Goal: Information Seeking & Learning: Check status

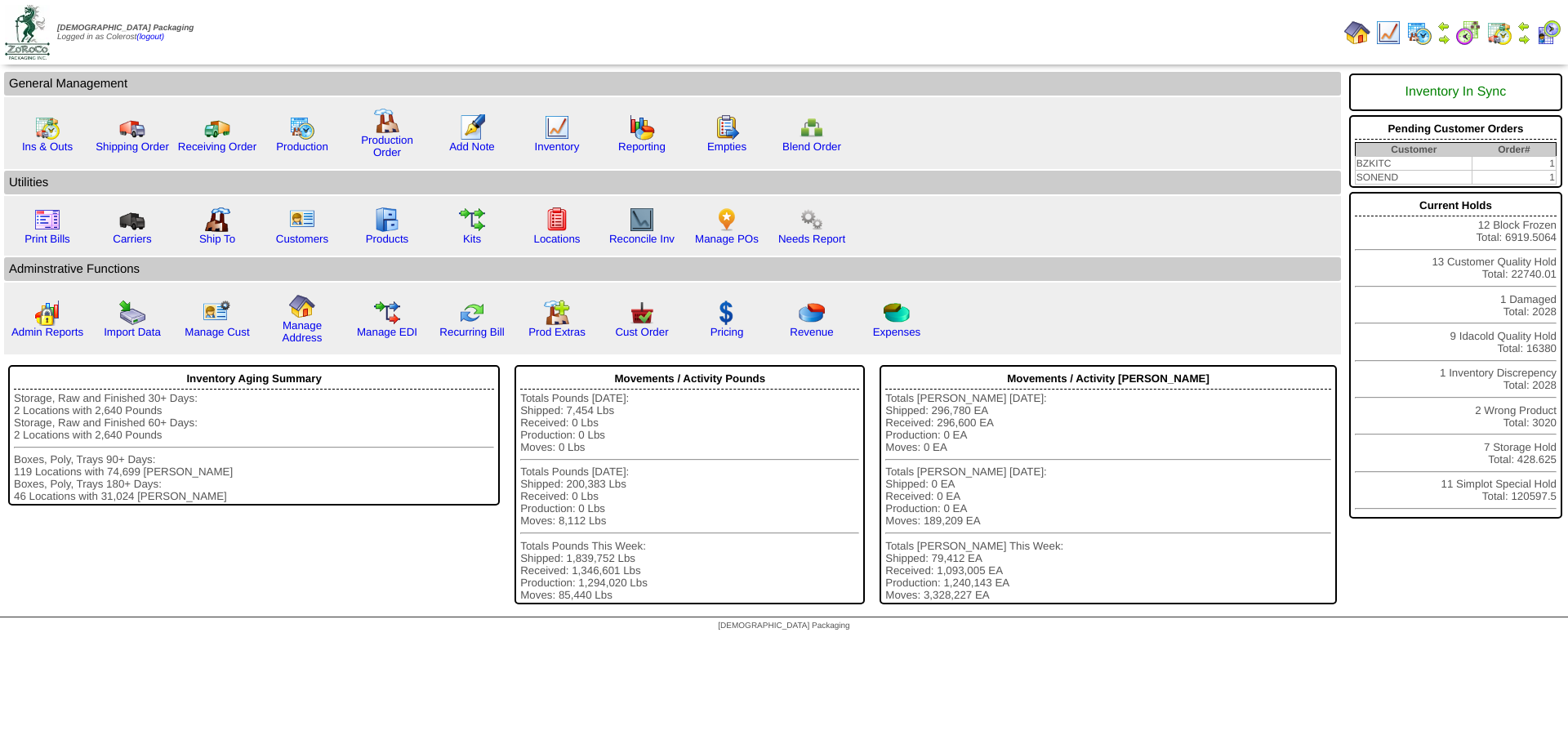
click at [1496, 38] on img at bounding box center [1499, 32] width 26 height 26
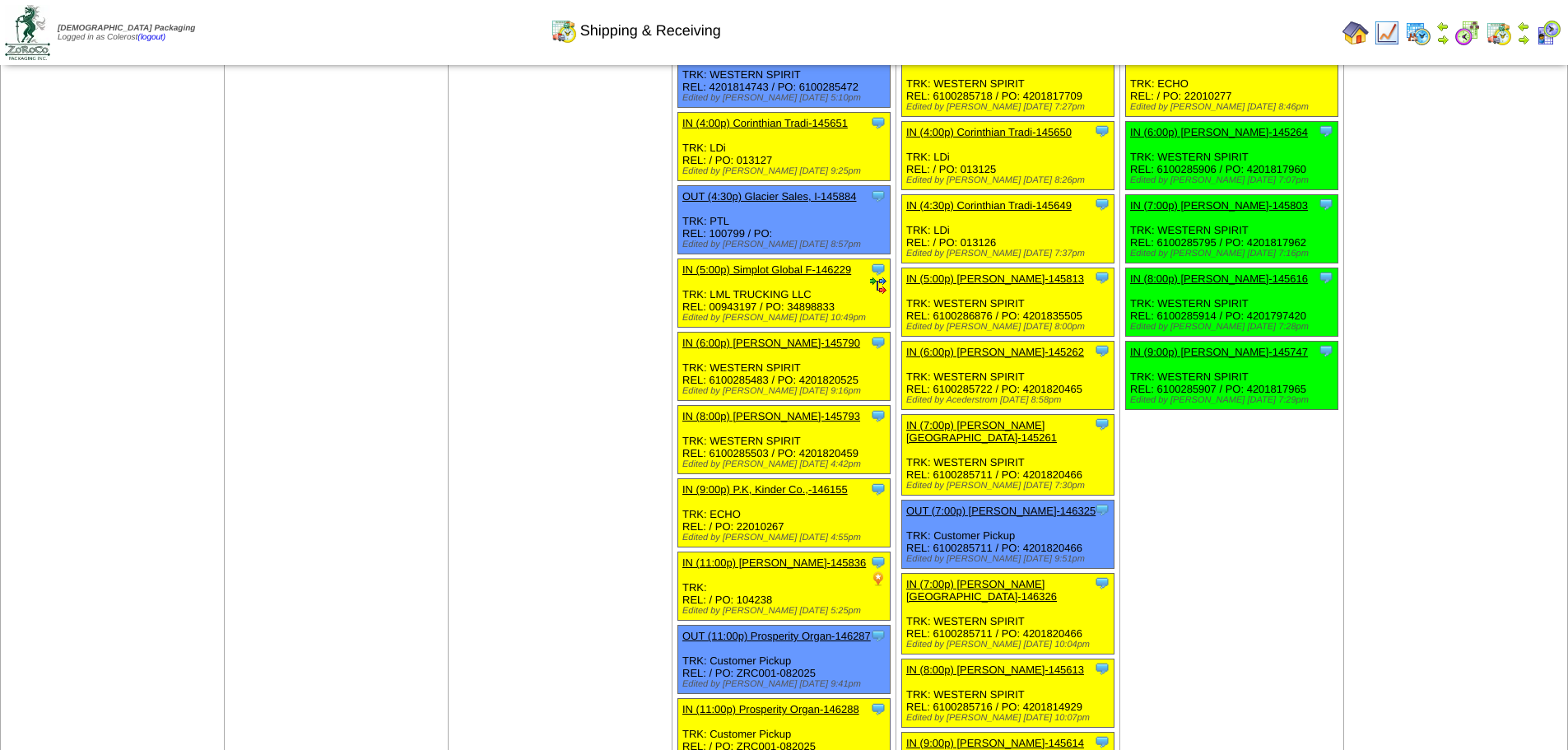
scroll to position [1482, 0]
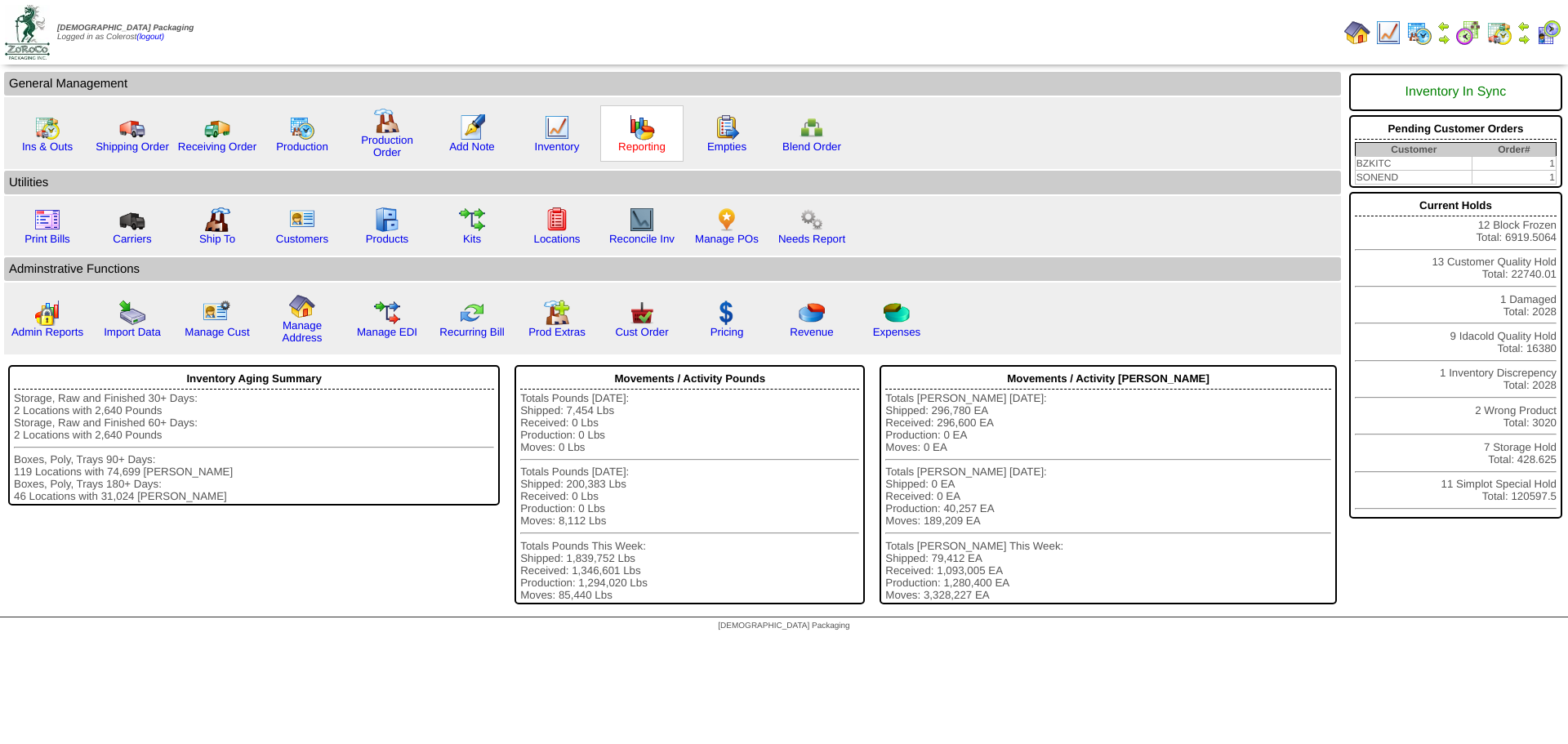
click at [652, 147] on link "Reporting" at bounding box center [642, 147] width 47 height 12
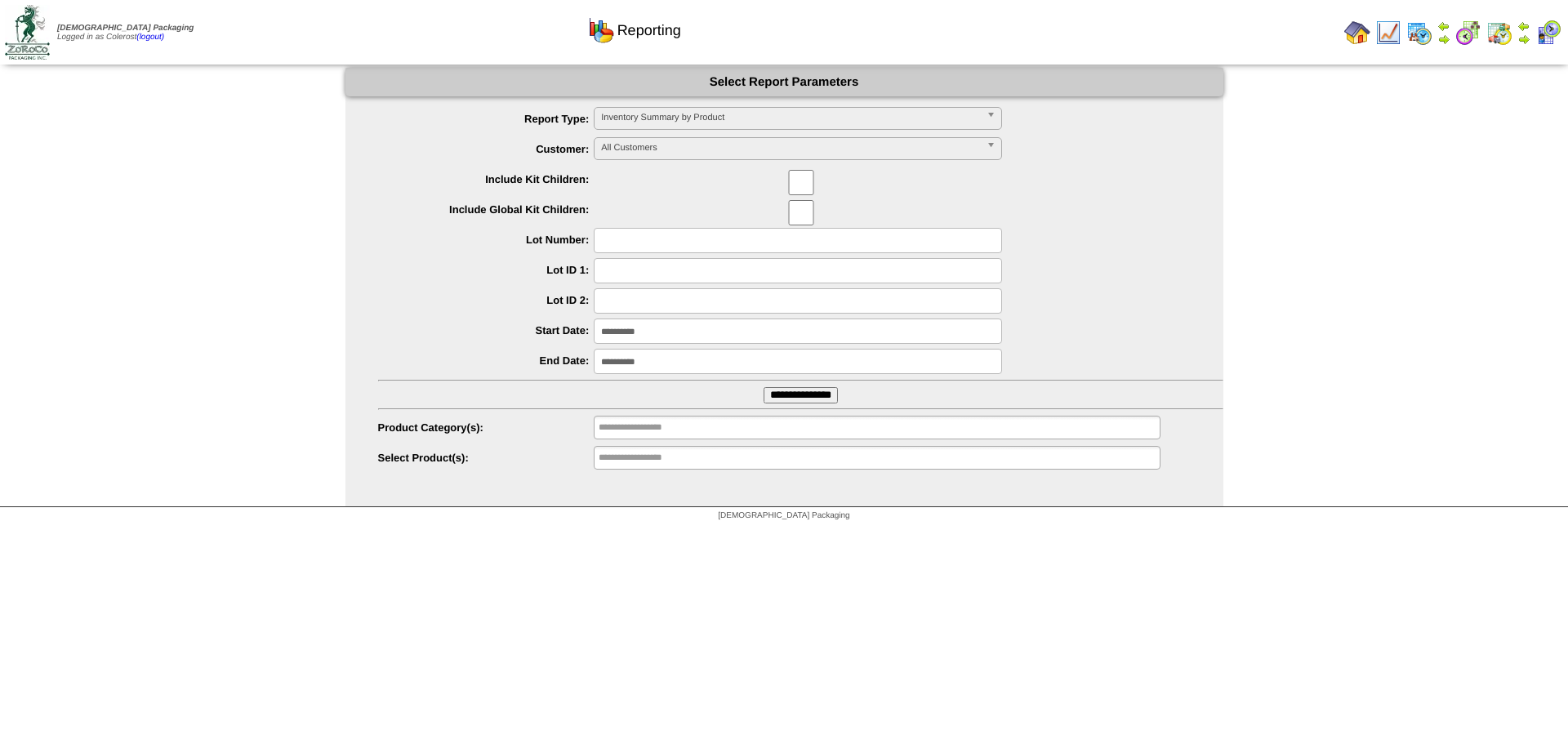
click at [840, 115] on span "Inventory Summary by Product" at bounding box center [790, 118] width 379 height 19
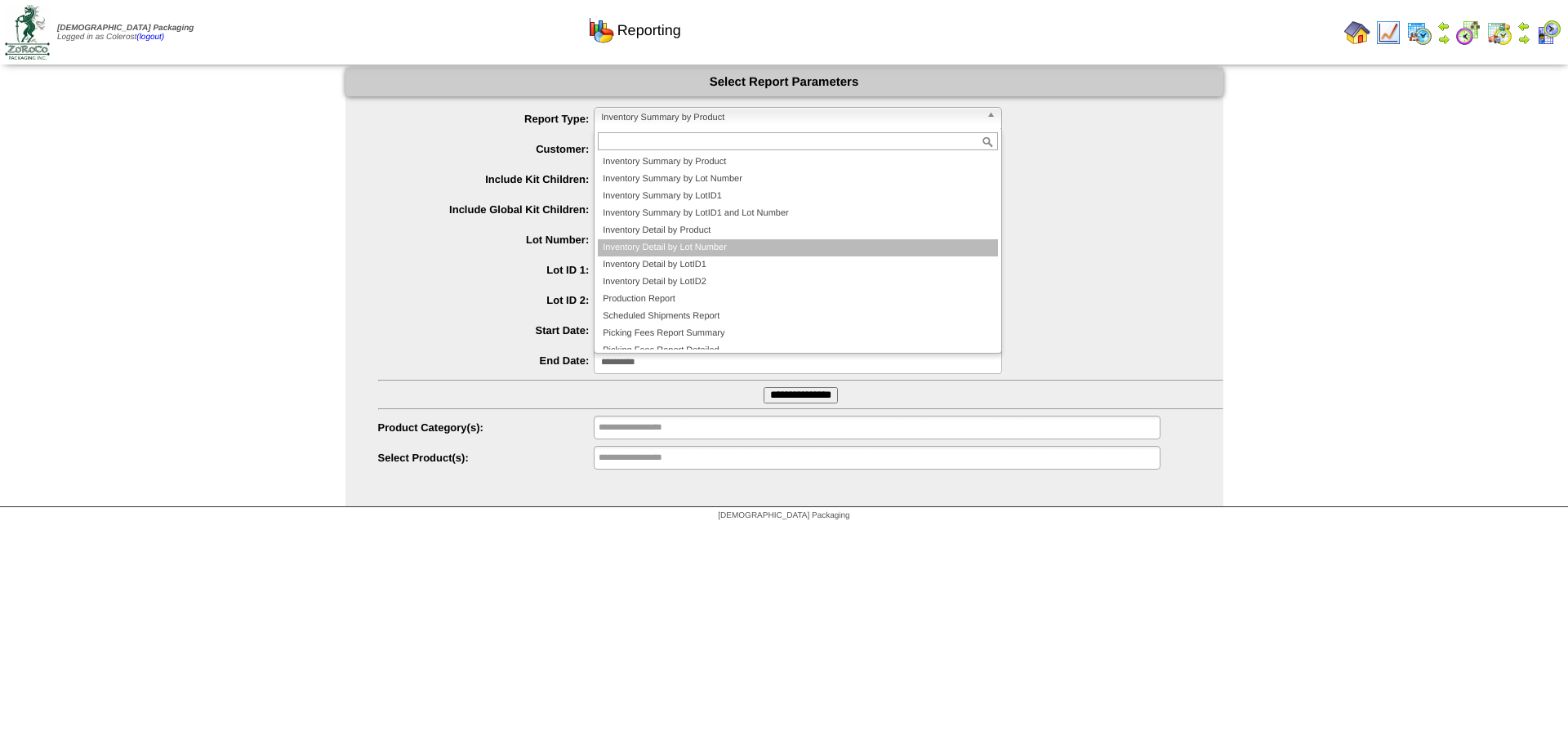
scroll to position [44, 0]
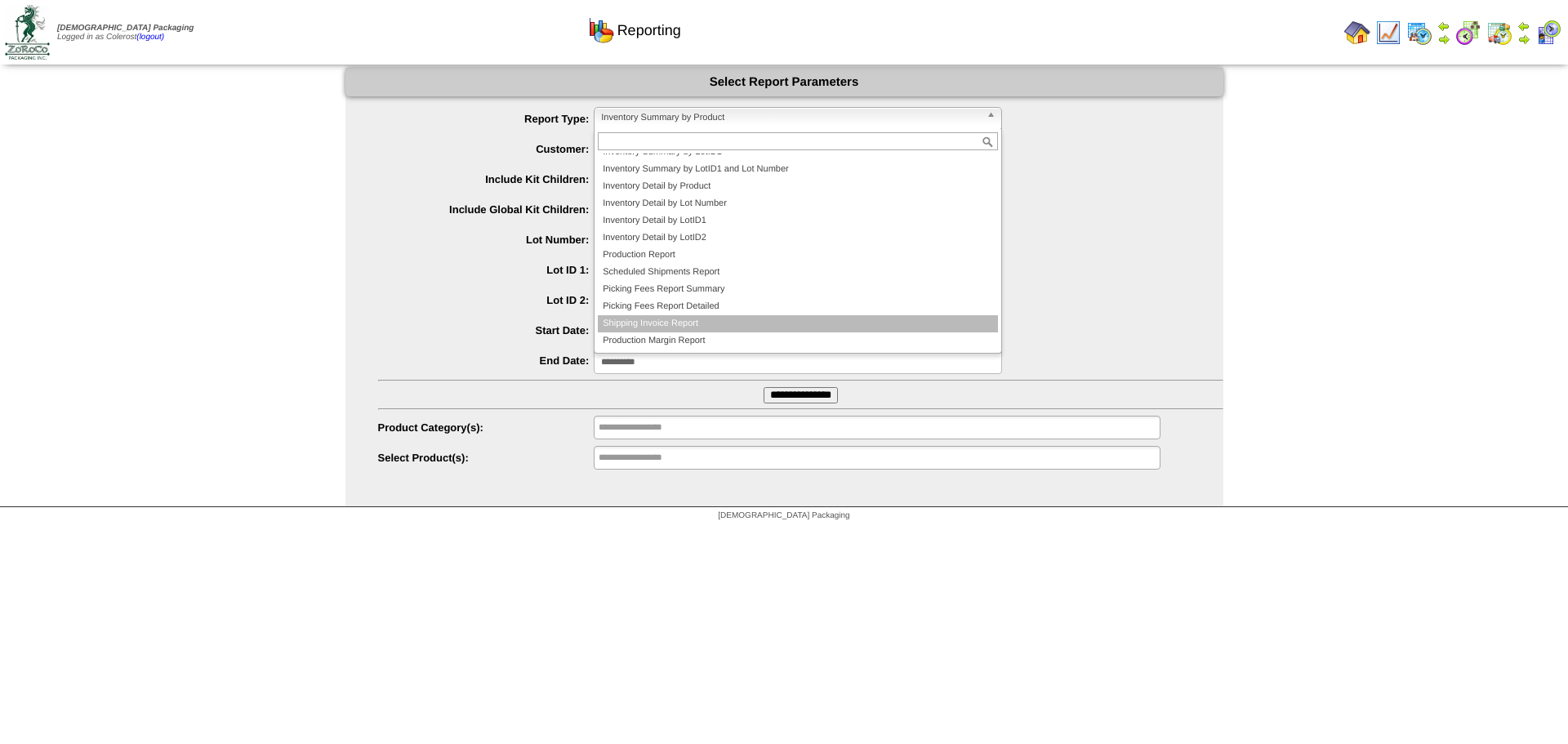
click at [675, 320] on li "Shipping Invoice Report" at bounding box center [797, 324] width 400 height 17
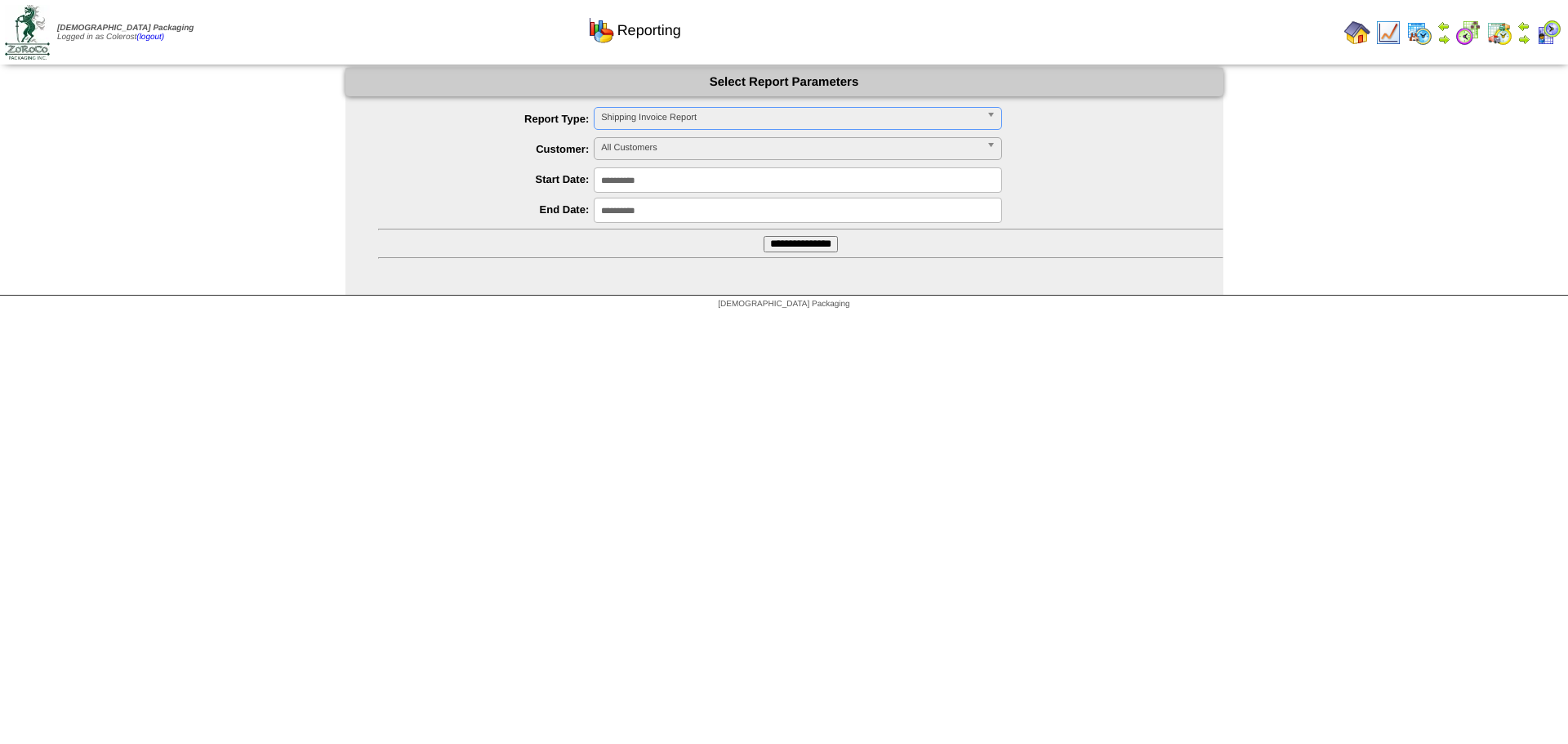
click at [642, 186] on input "**********" at bounding box center [798, 180] width 408 height 25
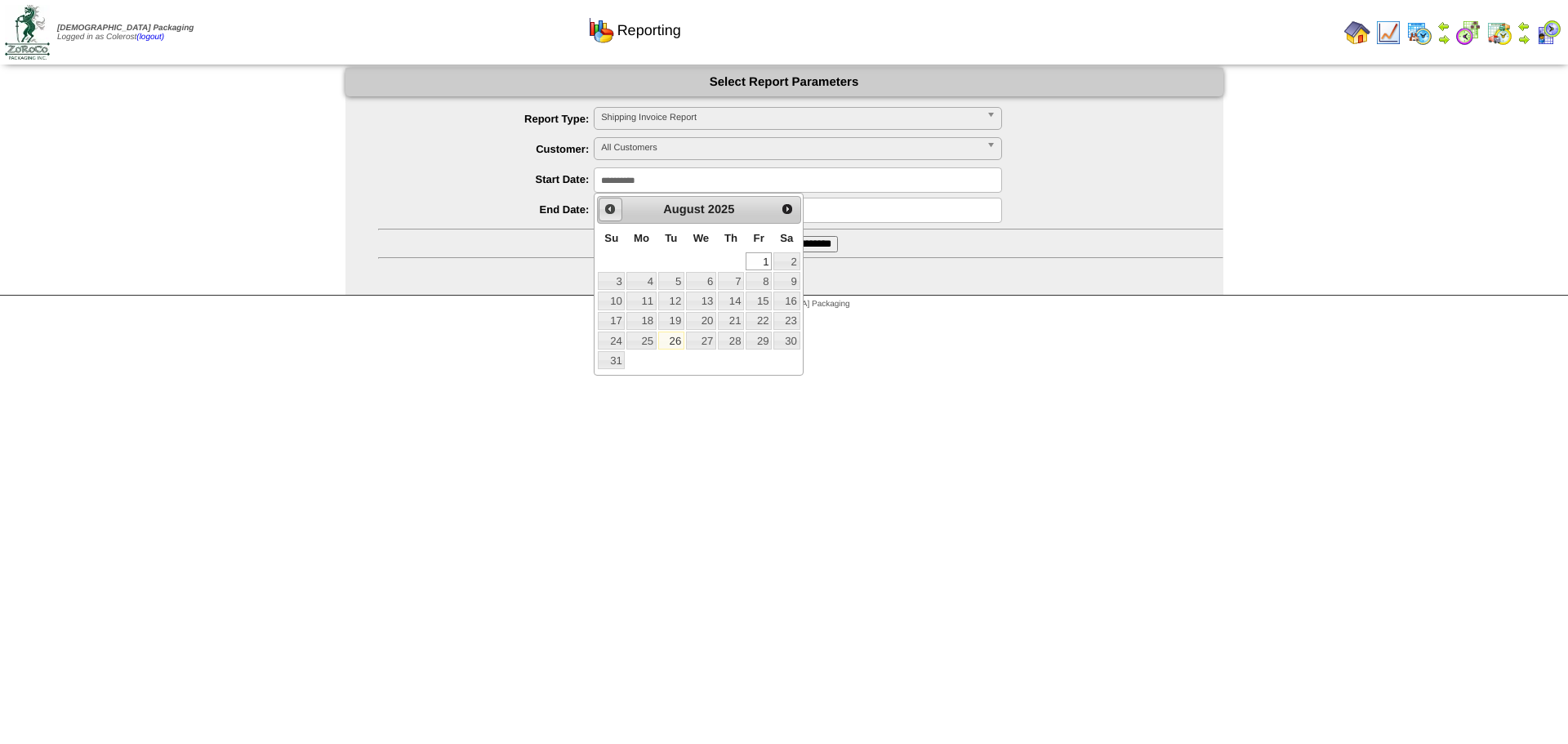
click at [617, 209] on span "Prev" at bounding box center [610, 208] width 13 height 13
click at [794, 263] on link "1" at bounding box center [787, 261] width 26 height 18
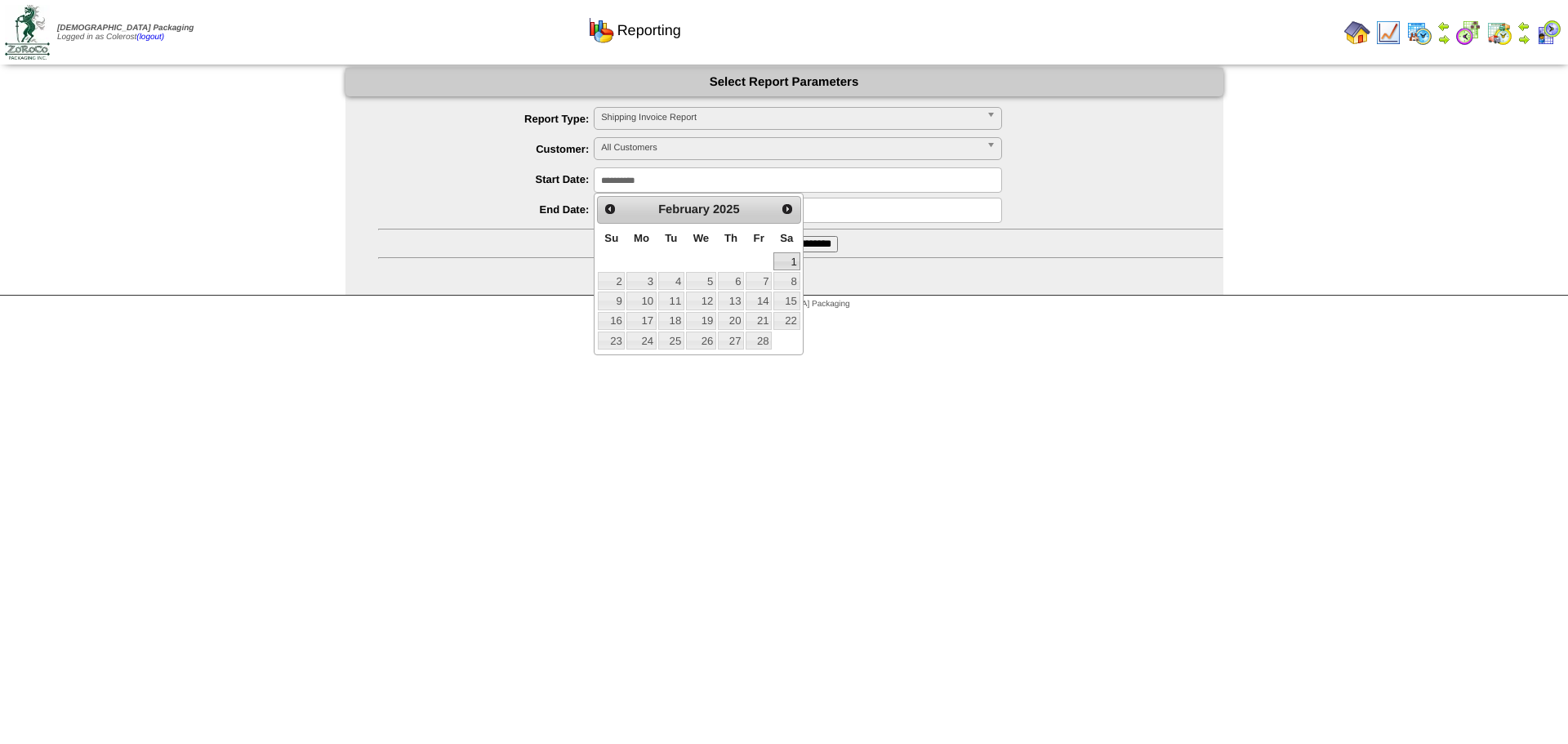
type input "**********"
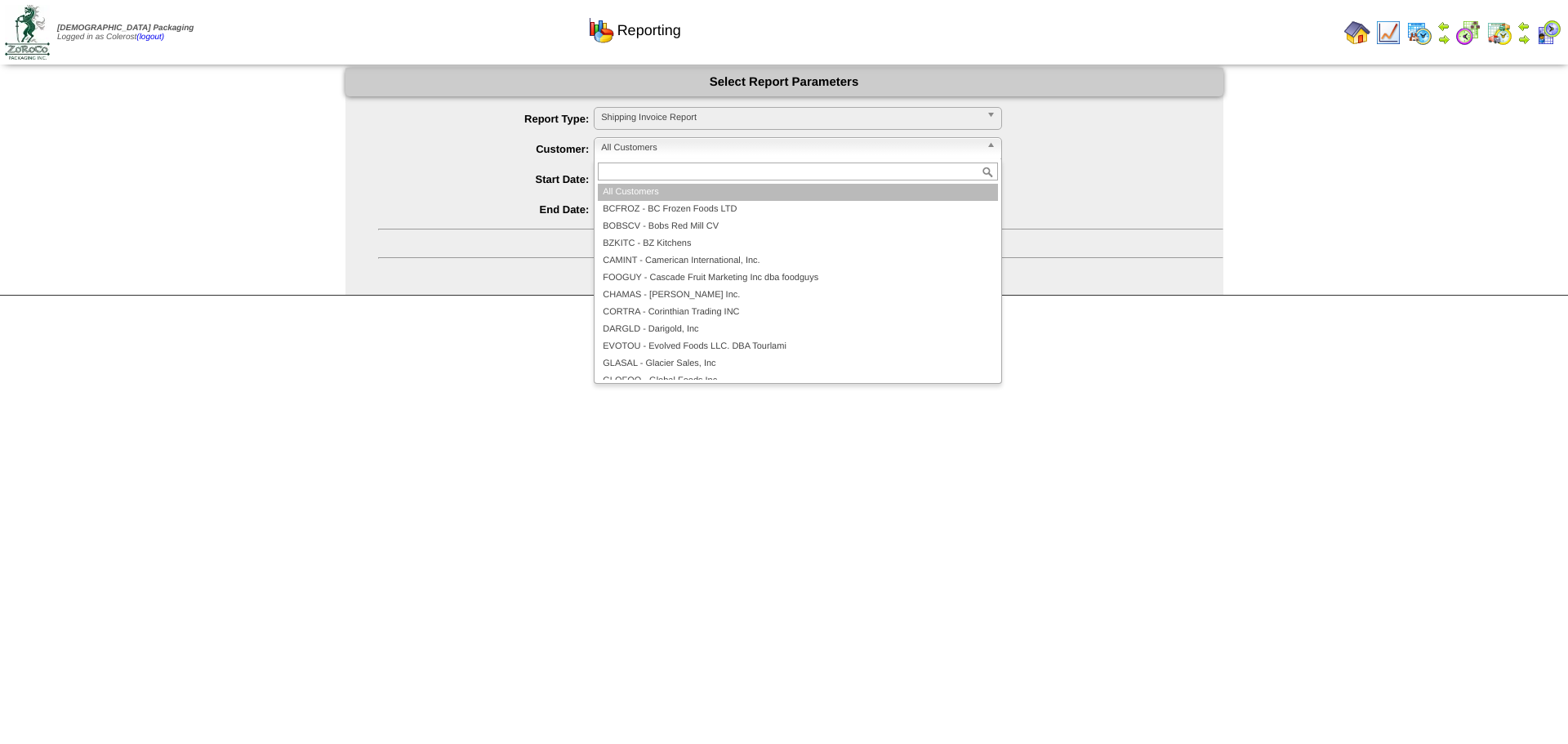
click at [655, 148] on span "All Customers" at bounding box center [790, 147] width 379 height 19
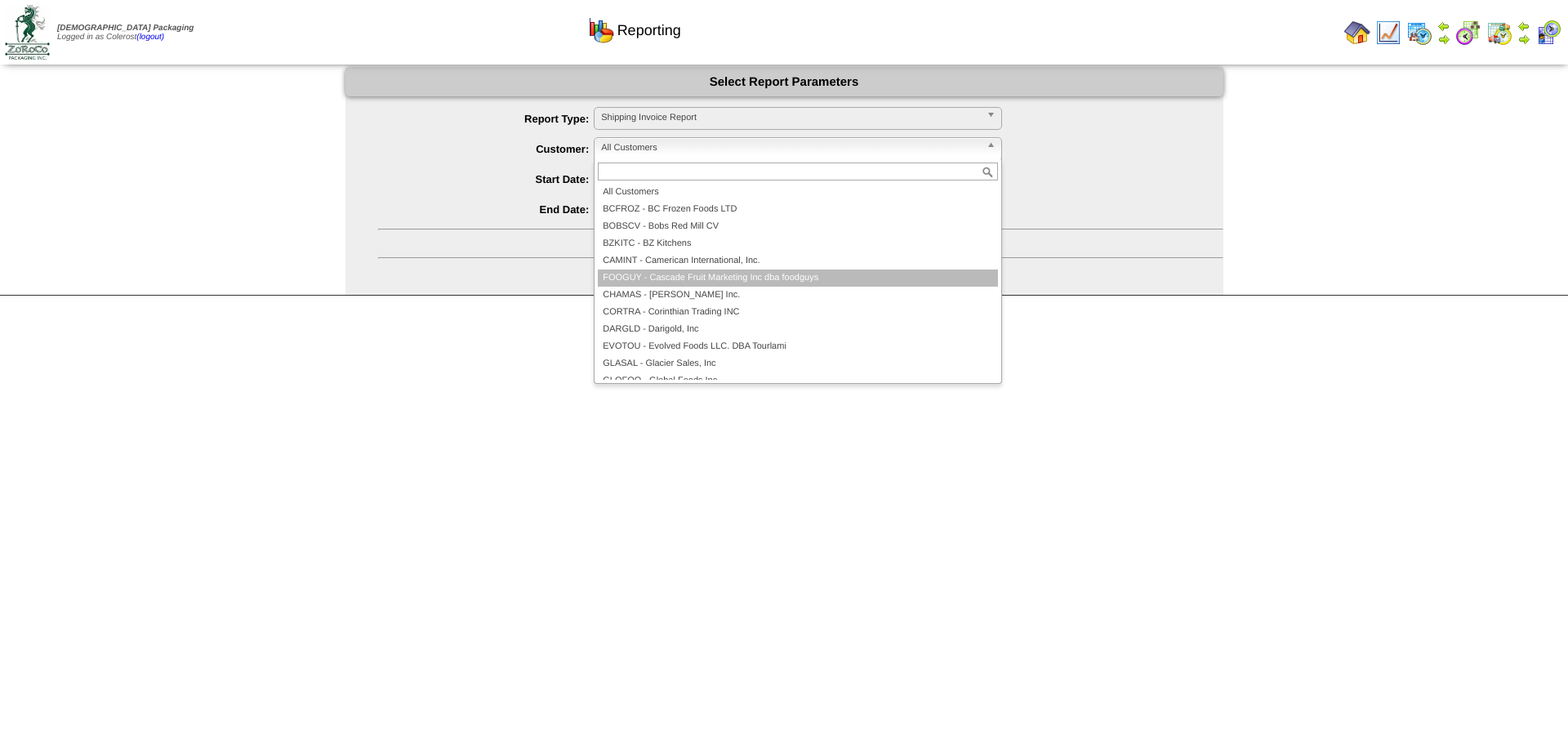
click at [675, 279] on li "FOOGUY - Cascade Fruit Marketing Inc dba foodguys" at bounding box center [797, 278] width 400 height 17
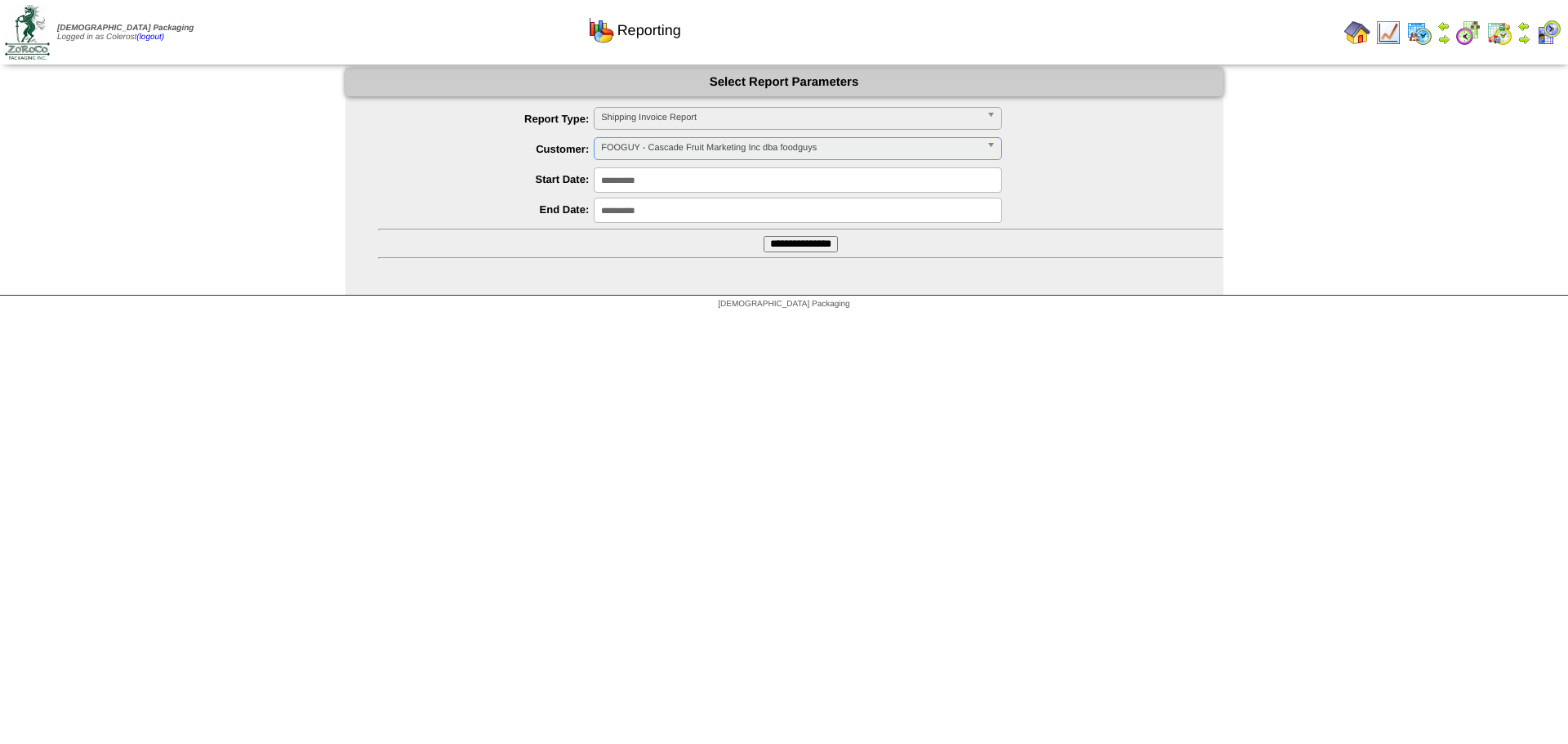
click at [777, 240] on input "**********" at bounding box center [801, 244] width 74 height 17
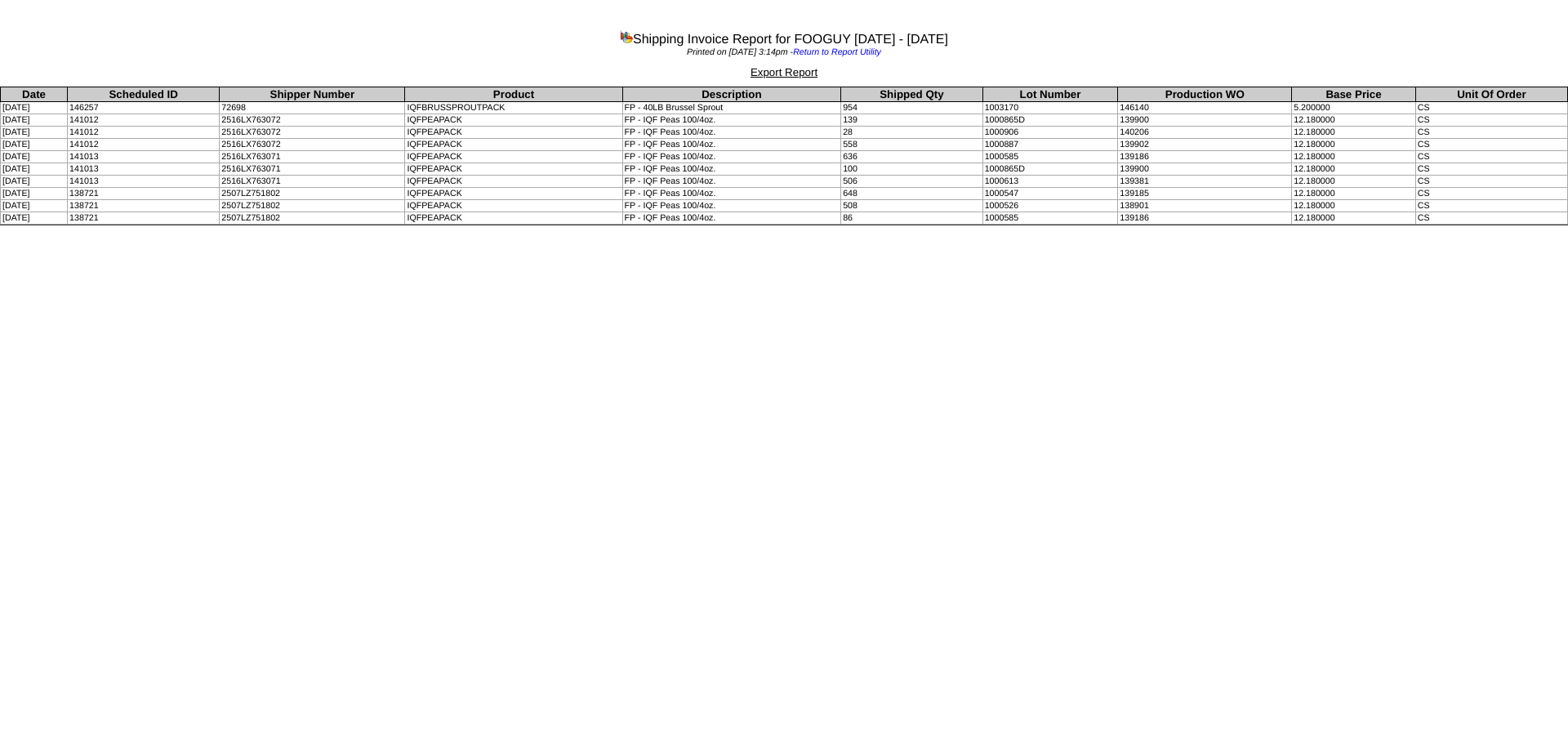
click at [472, 229] on html "Shipping Invoice Report for FOOGUY [DATE] - [DATE] Printed on [DATE] 3:14pm - R…" at bounding box center [784, 114] width 1568 height 229
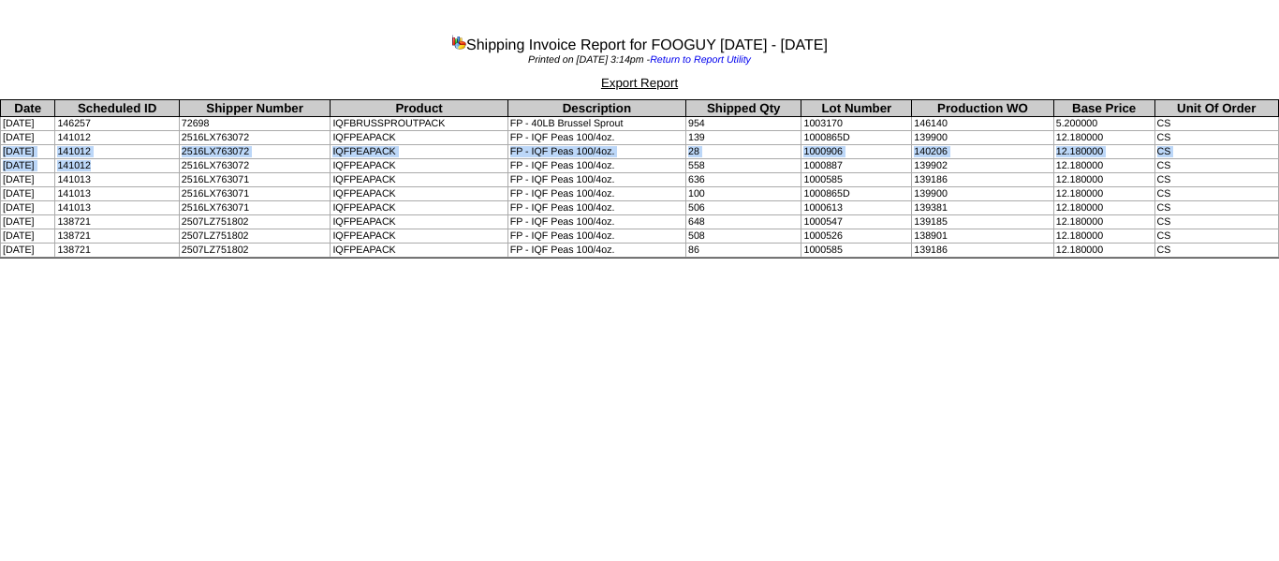
drag, startPoint x: 0, startPoint y: 150, endPoint x: 184, endPoint y: 170, distance: 184.7
click at [184, 170] on tbody "Date Scheduled ID Shipper Number Product Description Shipped Qty Lot Number Pro…" at bounding box center [640, 178] width 1278 height 157
drag, startPoint x: 407, startPoint y: 126, endPoint x: 458, endPoint y: 129, distance: 50.6
click at [407, 126] on td "IQFBRUSSPROUTPACK" at bounding box center [419, 124] width 177 height 14
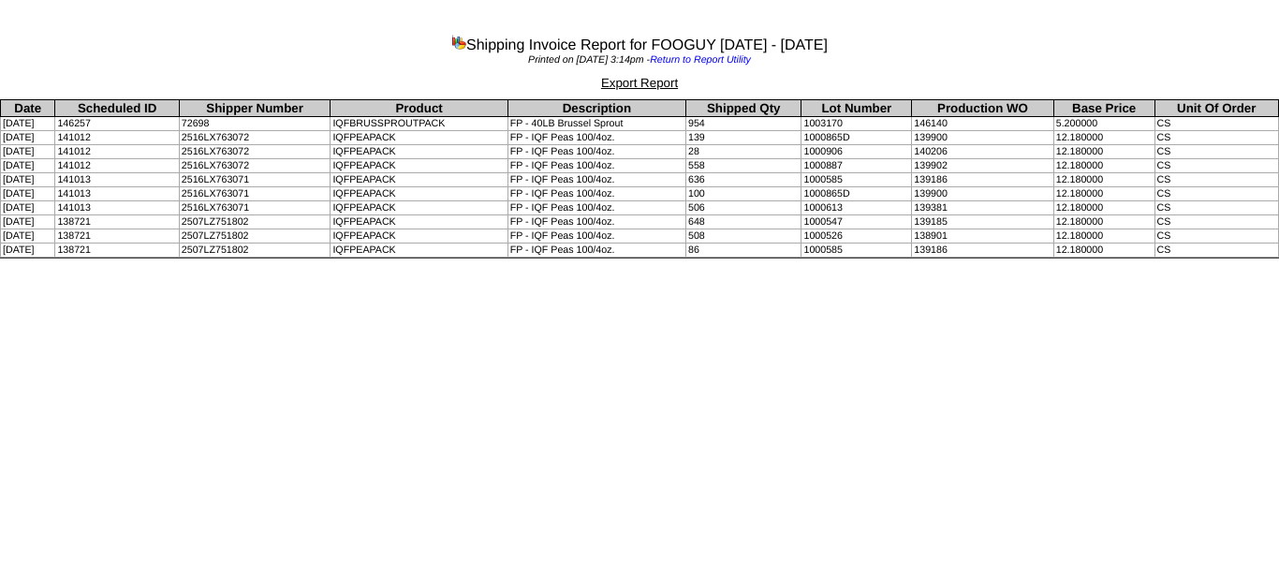
drag, startPoint x: 642, startPoint y: 123, endPoint x: 528, endPoint y: 119, distance: 114.3
click at [528, 119] on td "FP - 40LB Brussel Sprout" at bounding box center [597, 124] width 178 height 14
copy td "FP - 40LB Brussel Sprout"
click at [711, 263] on html "Shipping Invoice Report for FOOGUY [DATE] - [DATE] Printed on [DATE] 3:14pm - R…" at bounding box center [639, 131] width 1279 height 263
